Goal: Task Accomplishment & Management: Manage account settings

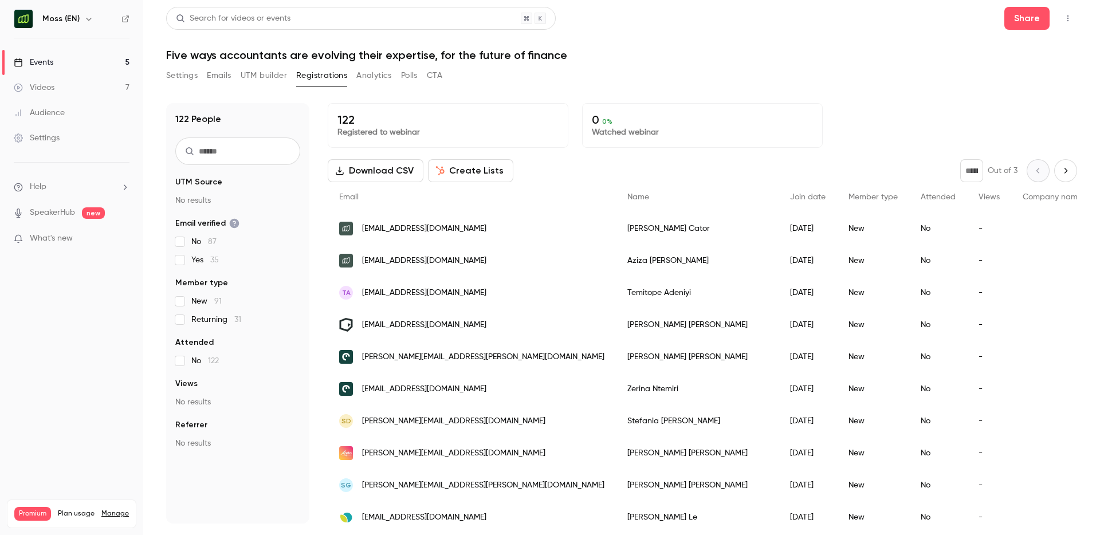
click at [469, 91] on div "122 People UTM Source No results Email verified No 87 Yes 35 Member type New 91…" at bounding box center [621, 306] width 911 height 434
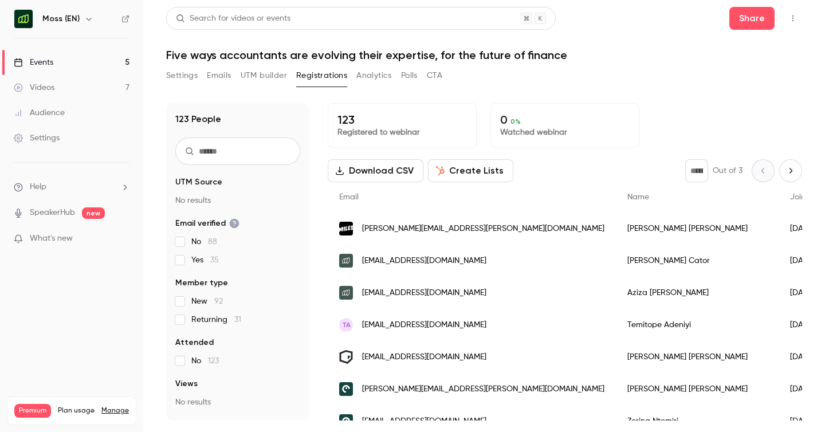
click at [56, 145] on link "Settings" at bounding box center [71, 138] width 143 height 25
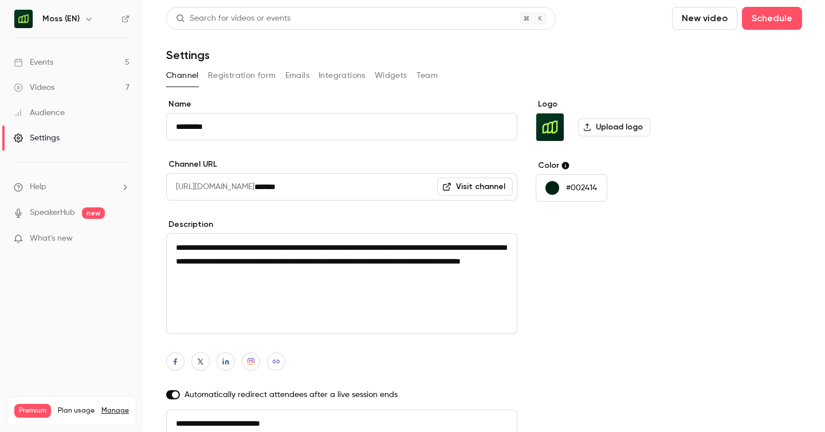
scroll to position [5, 0]
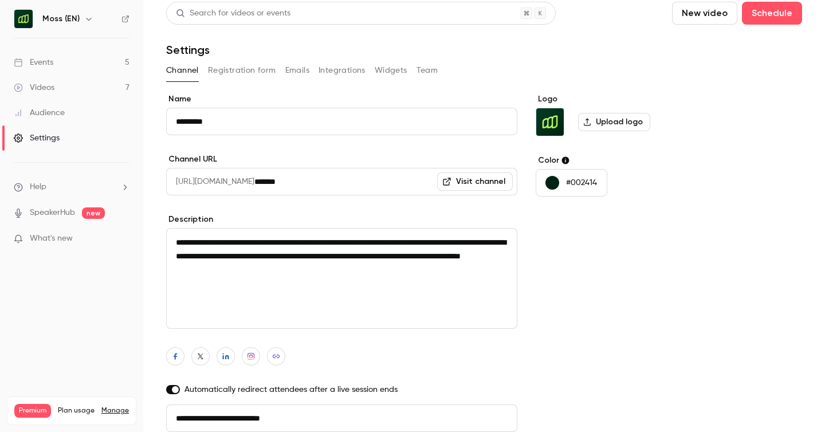
click at [448, 66] on div "Channel Registration form Emails Integrations Widgets Team" at bounding box center [484, 70] width 636 height 18
click at [424, 68] on button "Team" at bounding box center [428, 70] width 22 height 18
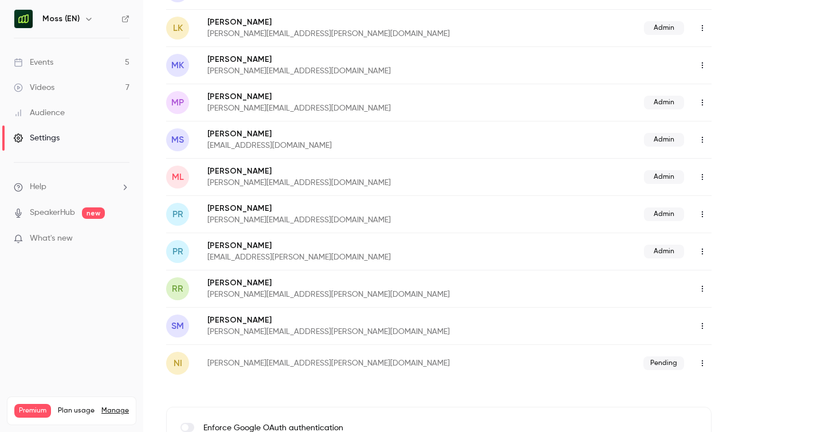
scroll to position [658, 0]
click at [702, 361] on icon "button" at bounding box center [702, 362] width 9 height 8
click at [754, 413] on div "Delete invitation" at bounding box center [762, 411] width 87 height 11
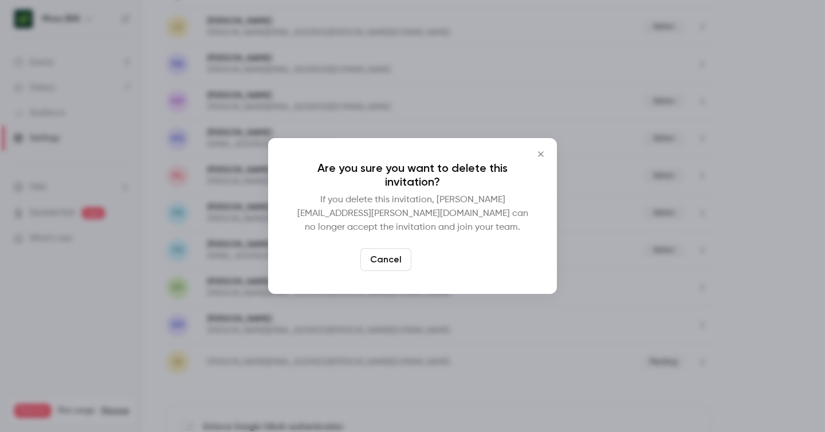
click at [449, 250] on button "Delete" at bounding box center [440, 259] width 49 height 23
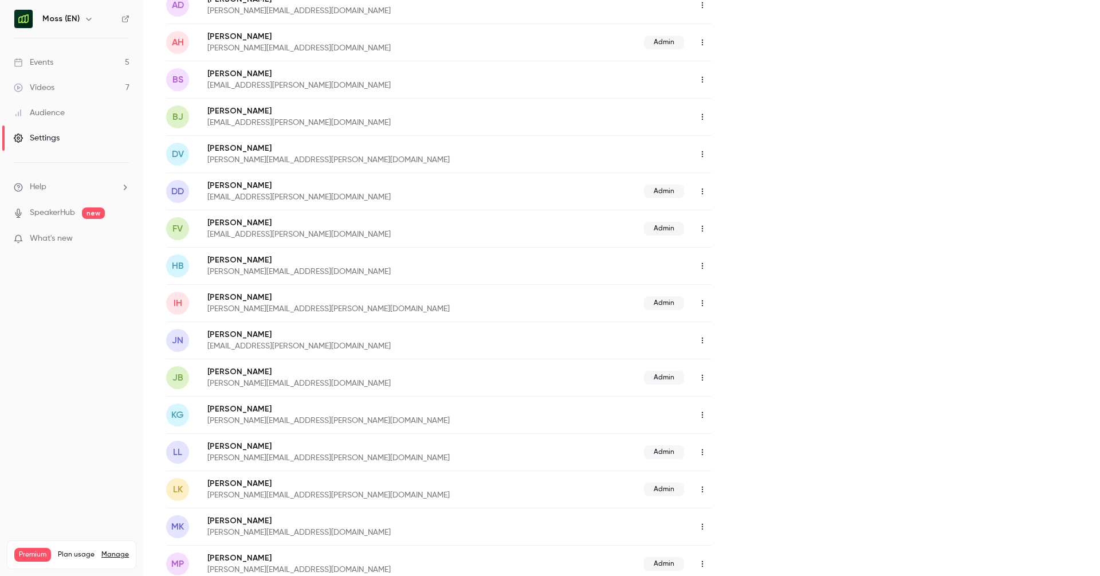
scroll to position [187, 0]
